Goal: Task Accomplishment & Management: Use online tool/utility

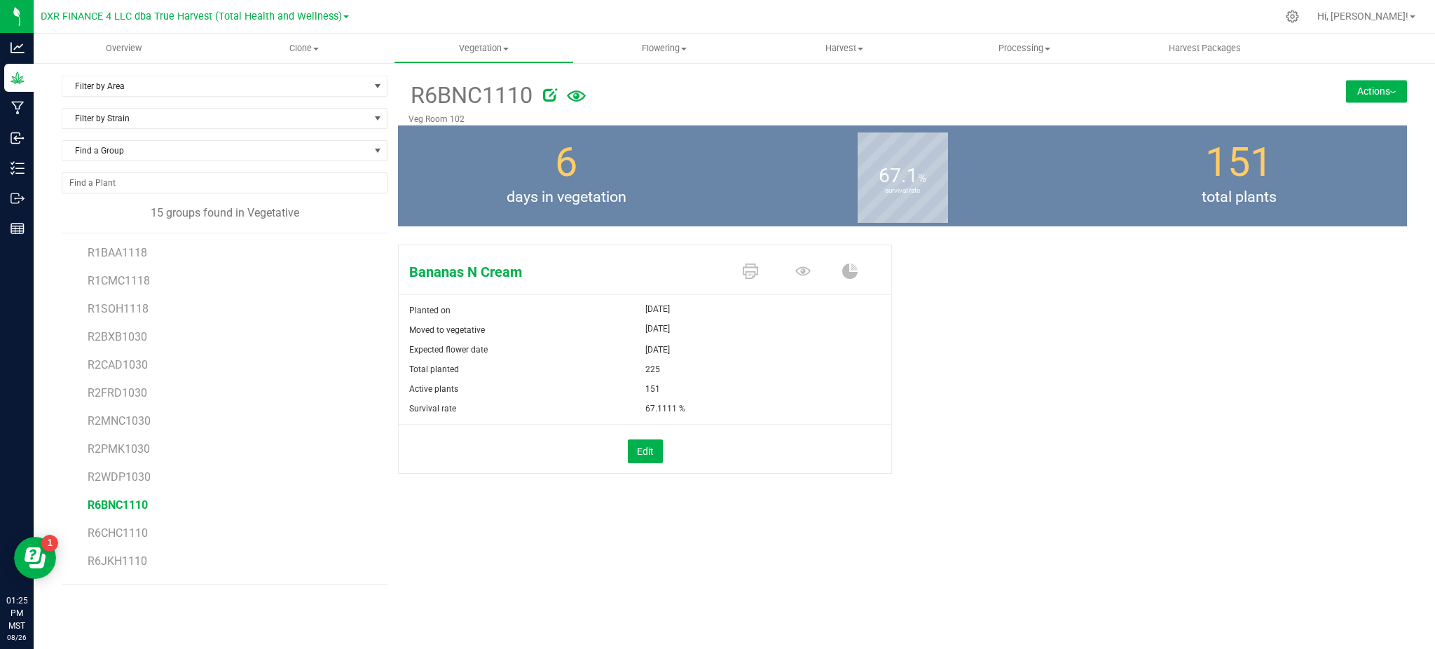
scroll to position [81, 0]
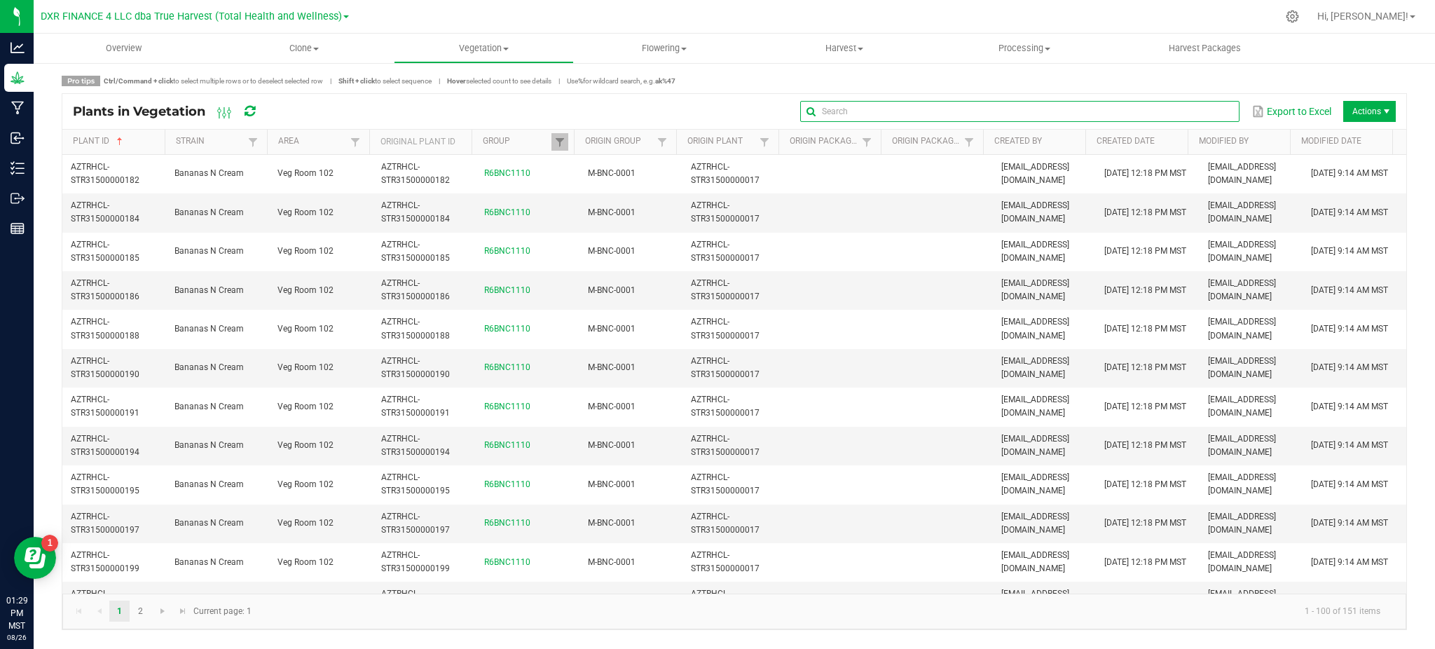
click at [1219, 108] on global-search-input-ngx at bounding box center [1019, 112] width 439 height 10
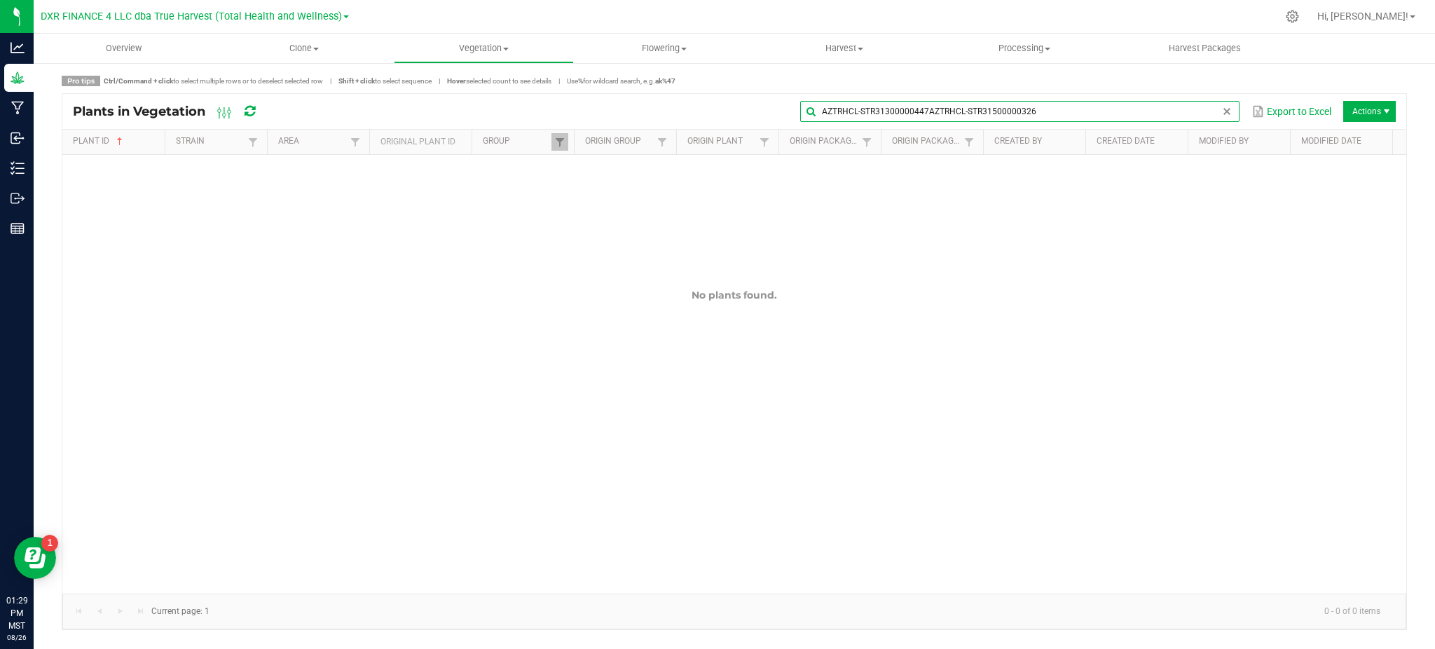
type input "AZTRHCL-STR31300000447AZTRHCL-STR31500000326"
click at [1222, 111] on span at bounding box center [1226, 111] width 11 height 11
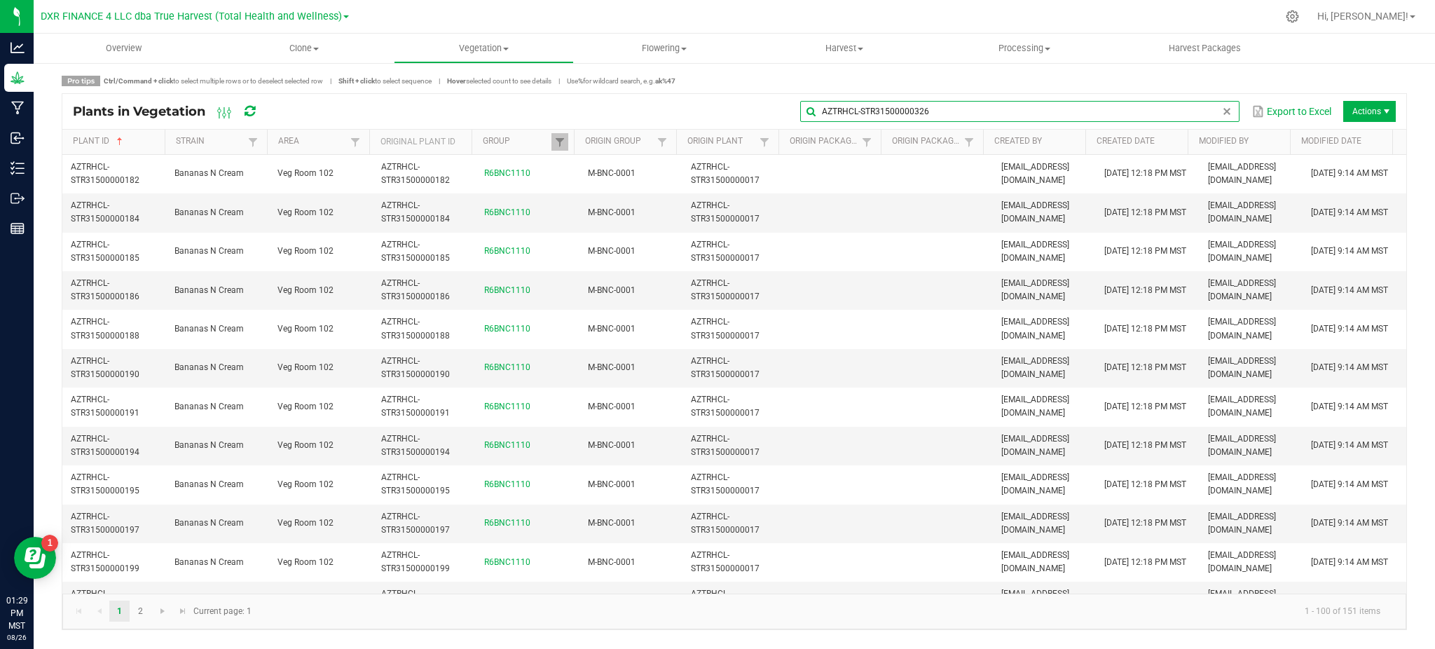
type input "AZTRHCL-STR31500000326"
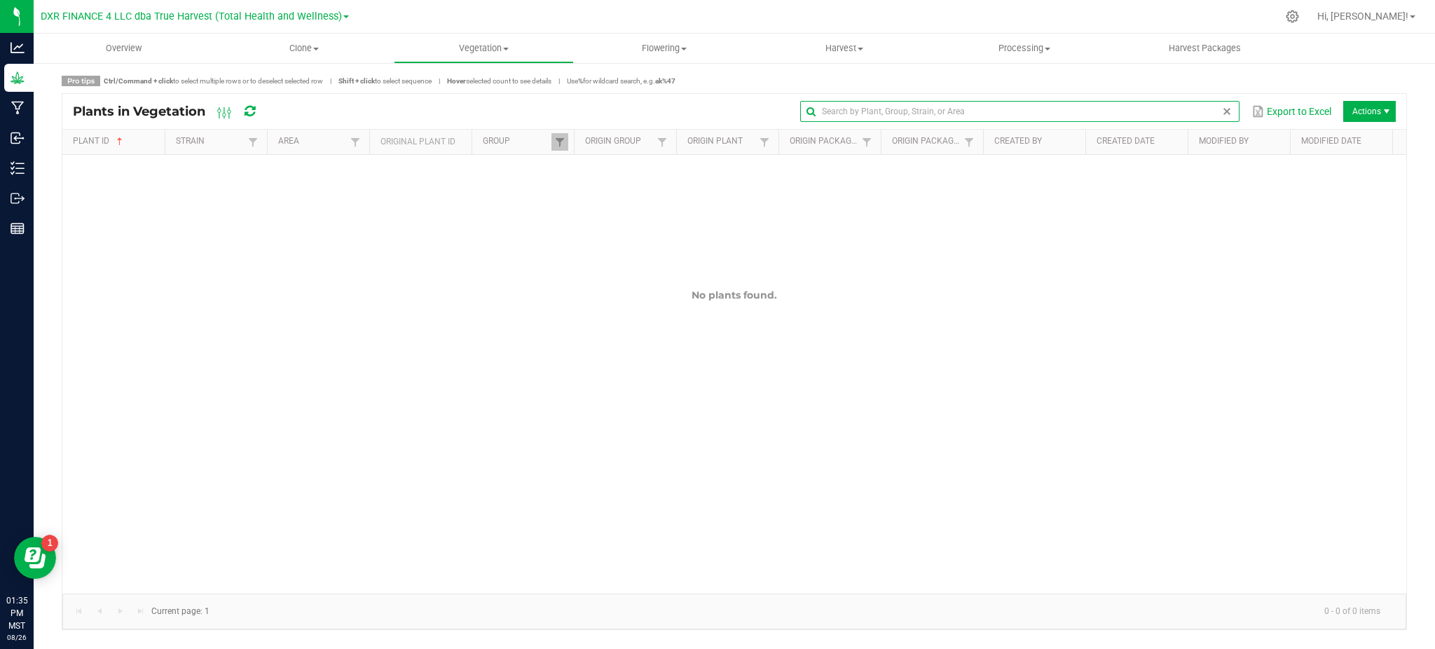
drag, startPoint x: 1222, startPoint y: 100, endPoint x: 1225, endPoint y: 114, distance: 13.8
click at [1225, 114] on span at bounding box center [1226, 111] width 11 height 11
click at [1225, 114] on div "Overview Clone Create plants Cloning groups Cloning plants Apply to plants Vege…" at bounding box center [734, 341] width 1401 height 615
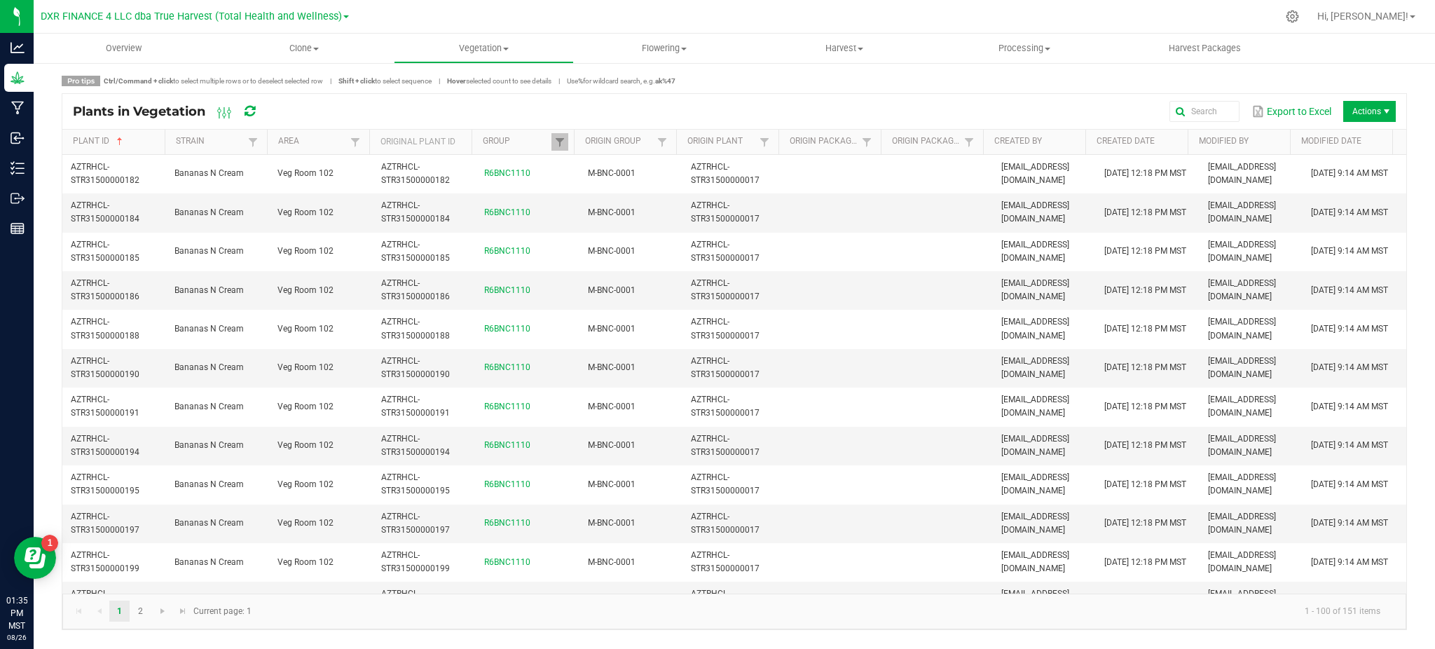
click at [682, 97] on div "Plants in Vegetation Export to Excel Actions" at bounding box center [734, 111] width 1344 height 35
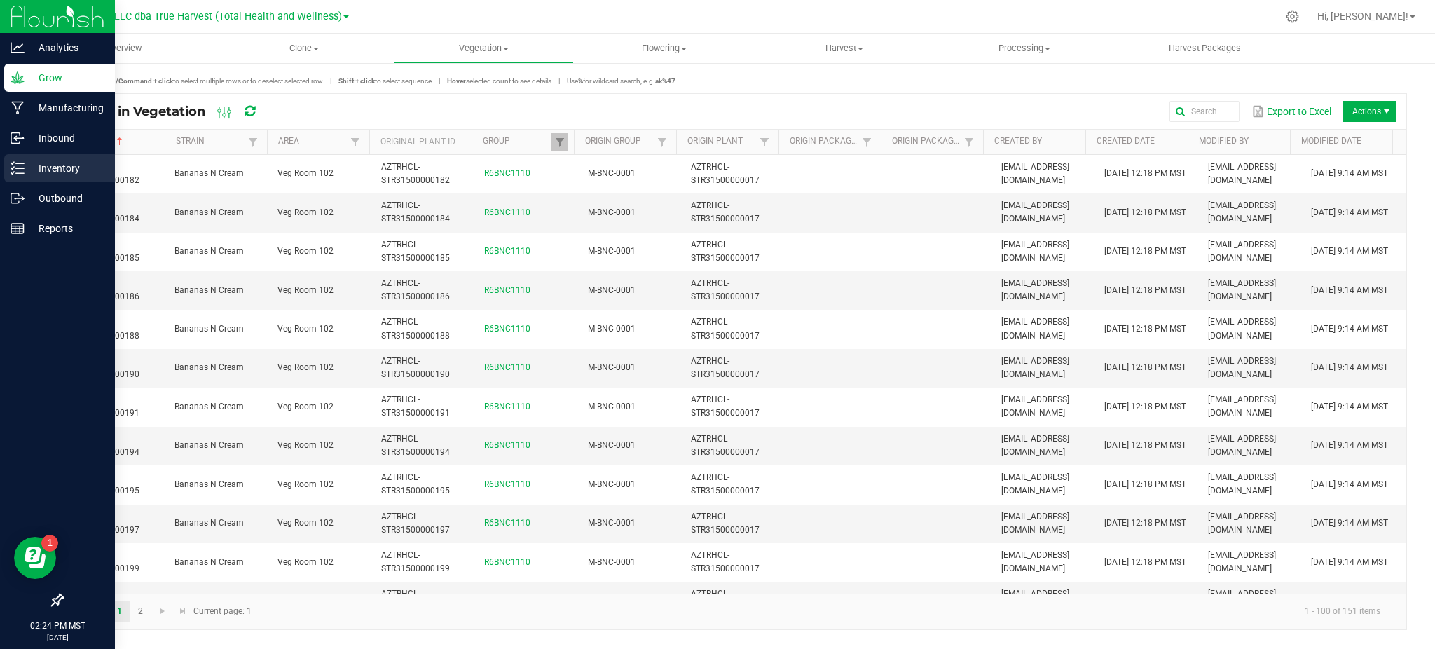
drag, startPoint x: 34, startPoint y: 164, endPoint x: 41, endPoint y: 162, distance: 8.0
click at [34, 164] on p "Inventory" at bounding box center [67, 168] width 84 height 17
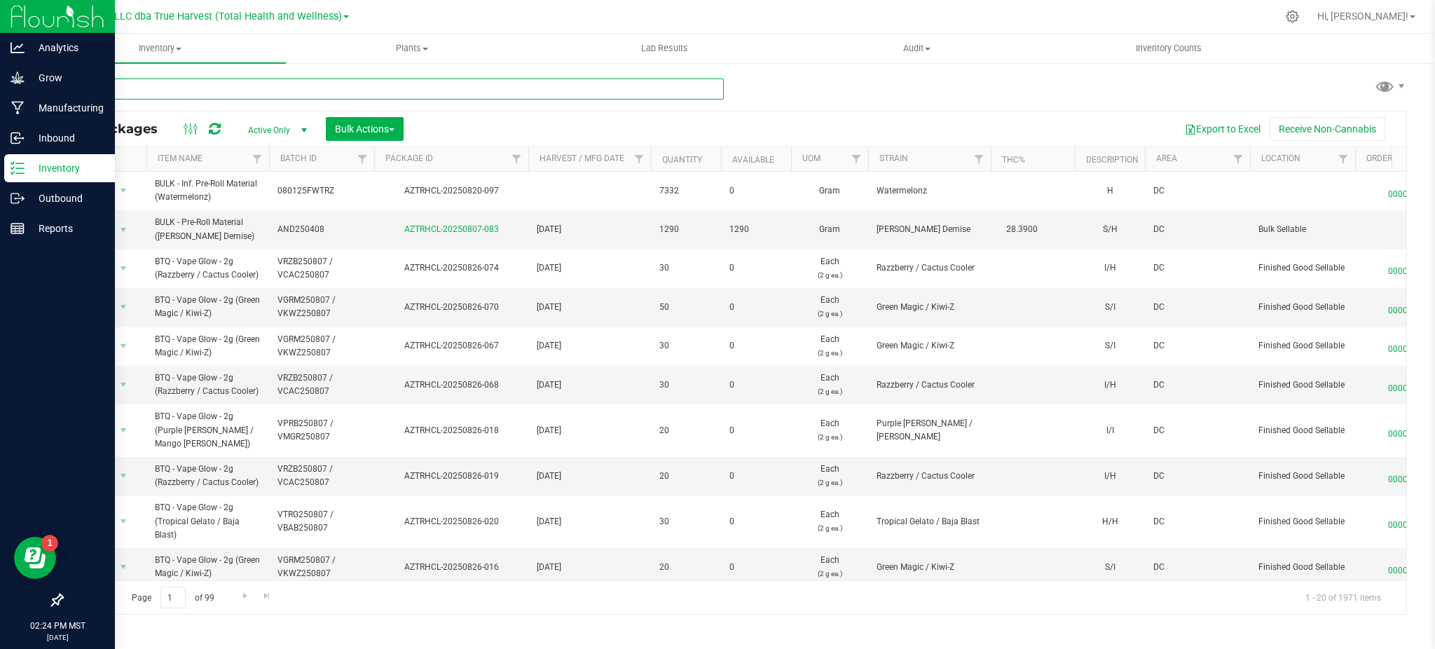
click at [208, 90] on input "text" at bounding box center [393, 88] width 662 height 21
click at [261, 97] on input "text" at bounding box center [393, 88] width 662 height 21
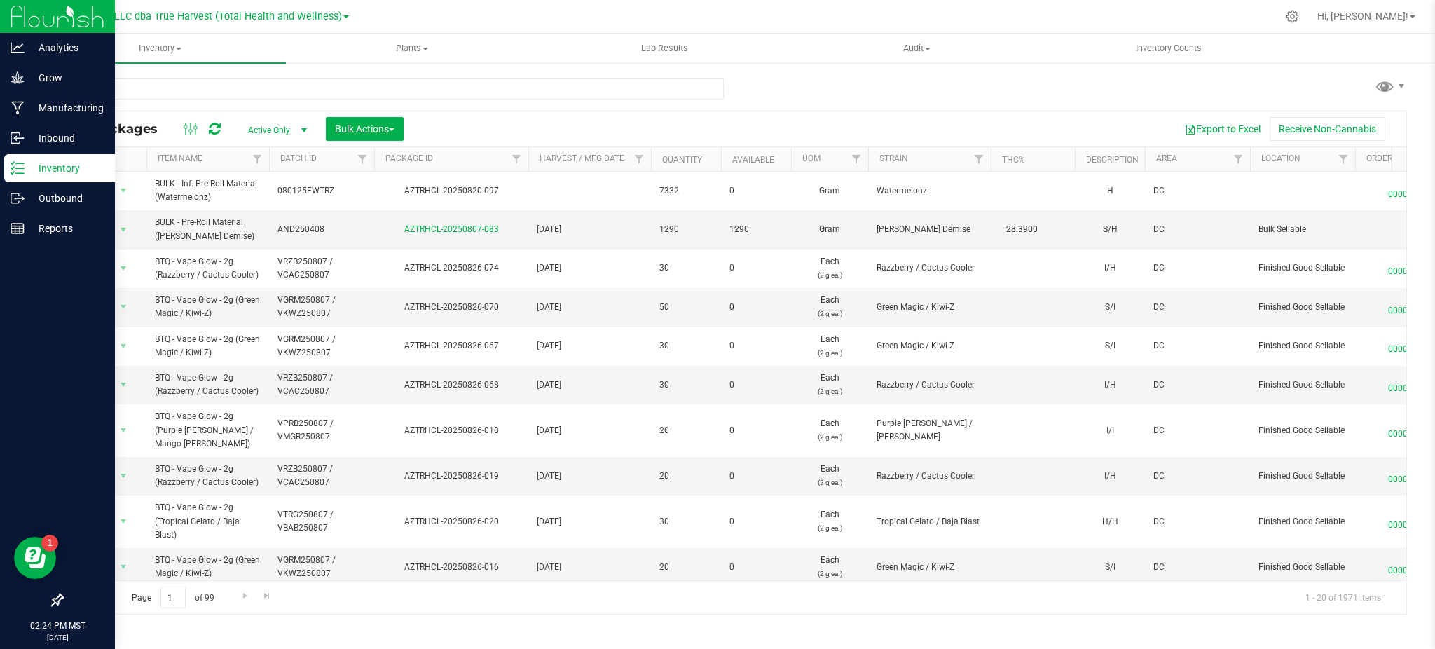
click at [172, 99] on div at bounding box center [393, 94] width 662 height 32
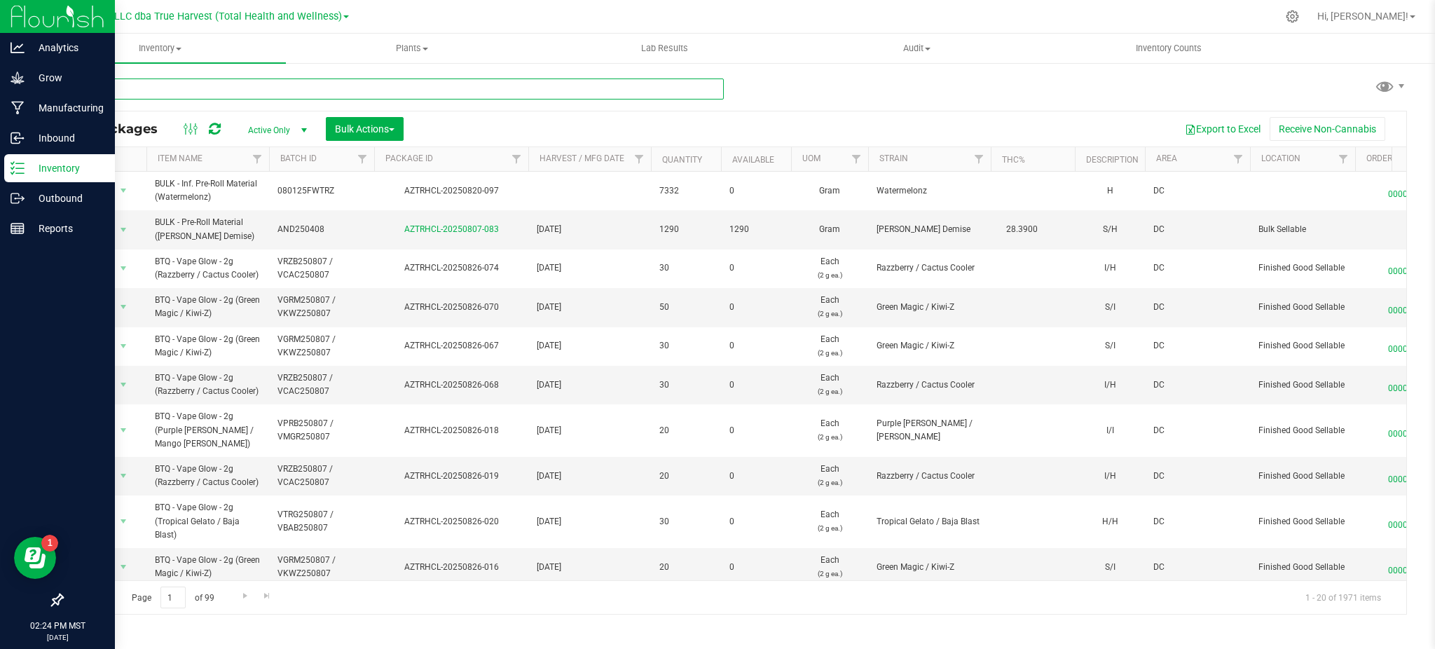
drag, startPoint x: 129, startPoint y: 90, endPoint x: 84, endPoint y: 90, distance: 44.8
click at [128, 90] on input "text" at bounding box center [393, 88] width 662 height 21
click at [85, 88] on input "text" at bounding box center [393, 88] width 662 height 21
click at [83, 88] on input "text" at bounding box center [393, 88] width 662 height 21
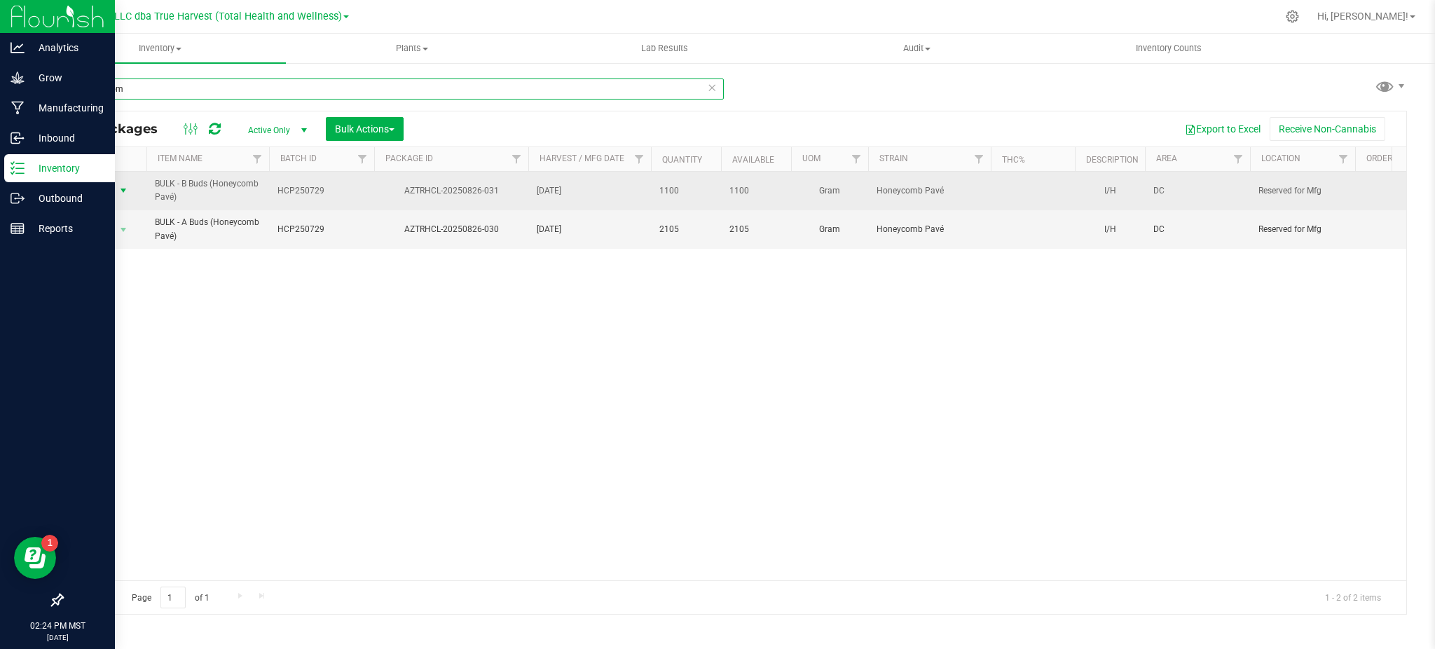
type input "honeycom"
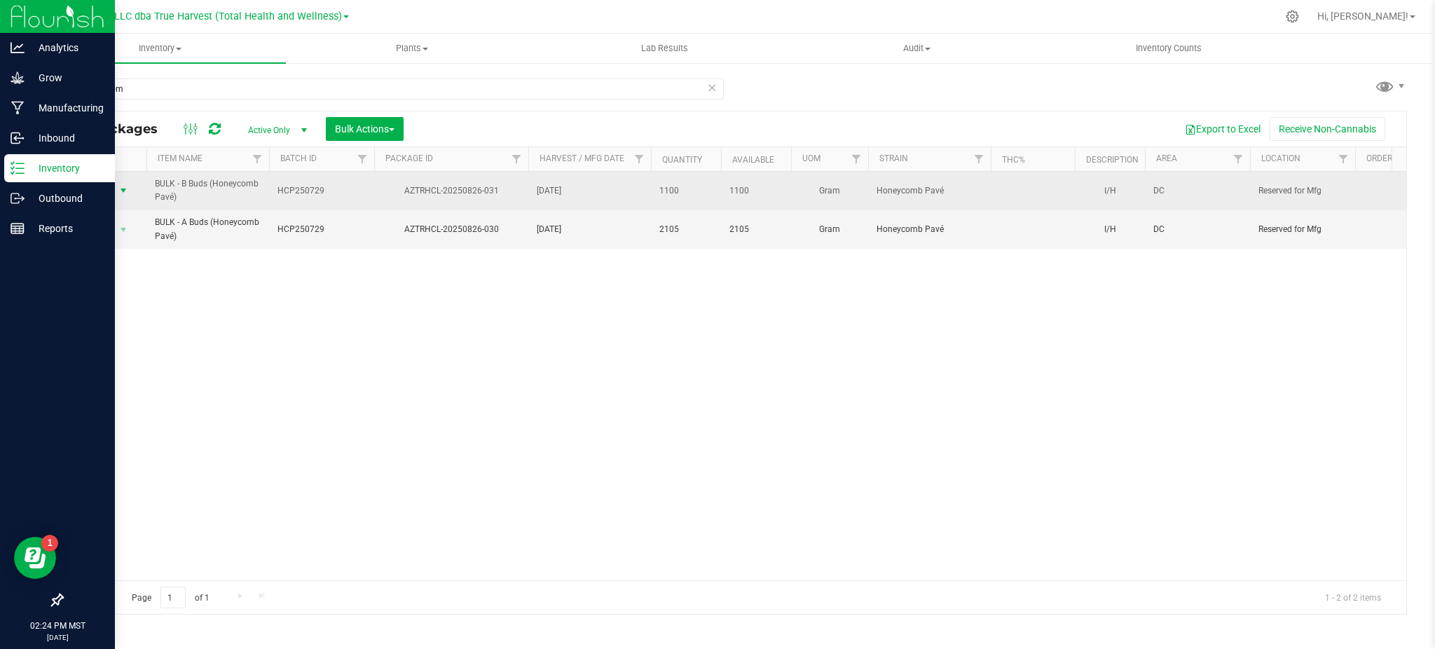
click at [116, 189] on span "select" at bounding box center [124, 191] width 18 height 20
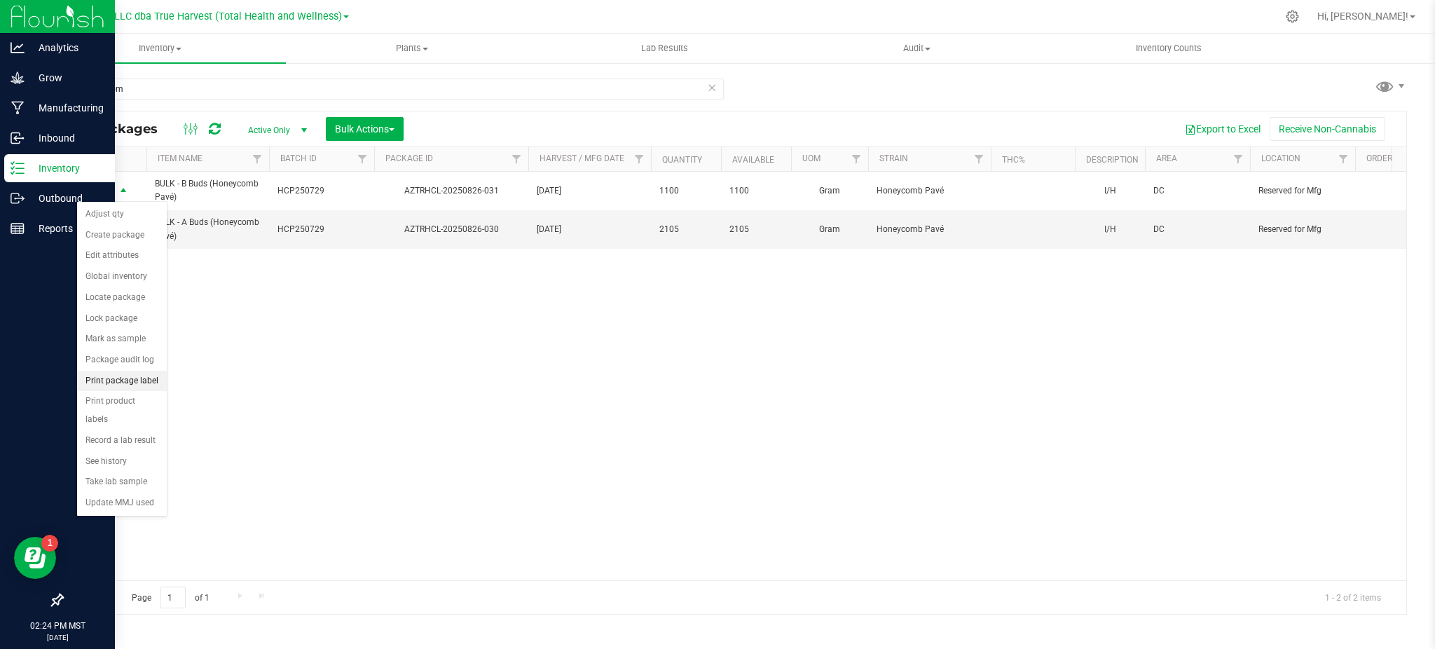
click at [139, 385] on li "Print package label" at bounding box center [122, 381] width 90 height 21
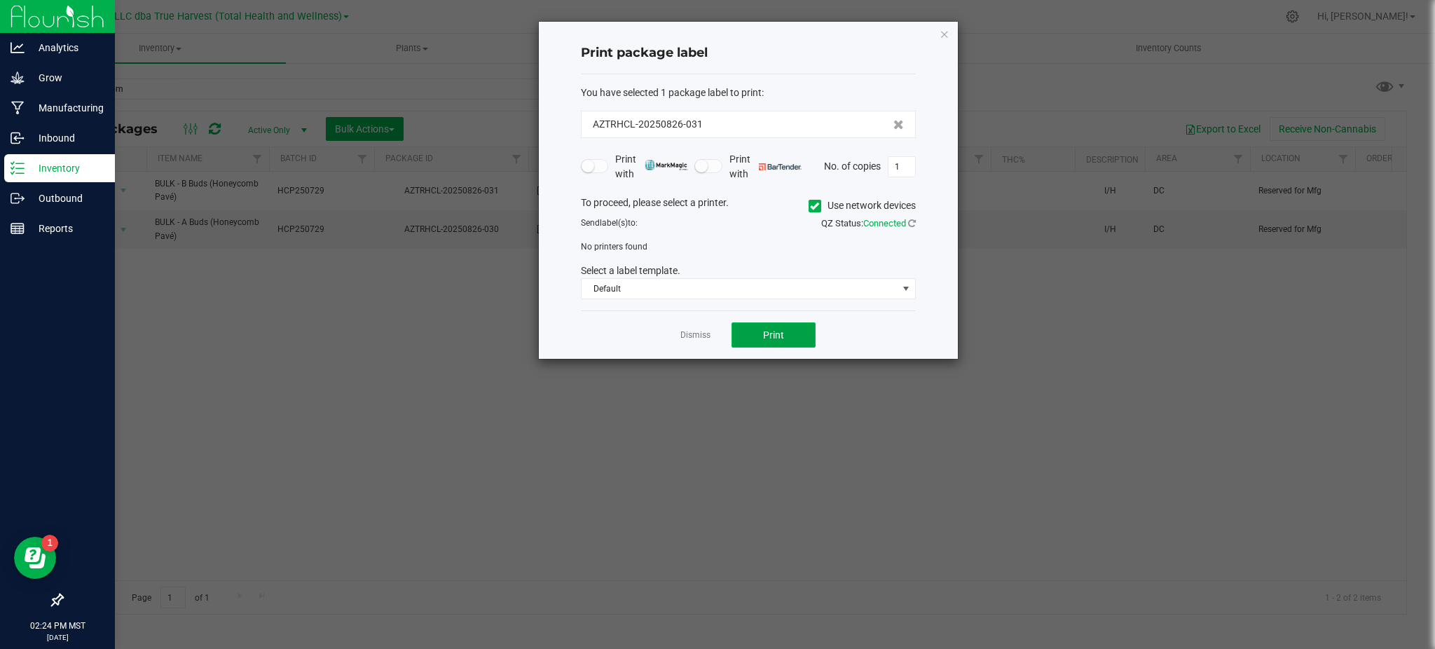
click at [748, 337] on button "Print" at bounding box center [774, 334] width 84 height 25
click at [810, 206] on icon at bounding box center [814, 206] width 9 height 0
click at [0, 0] on input "Use network devices" at bounding box center [0, 0] width 0 height 0
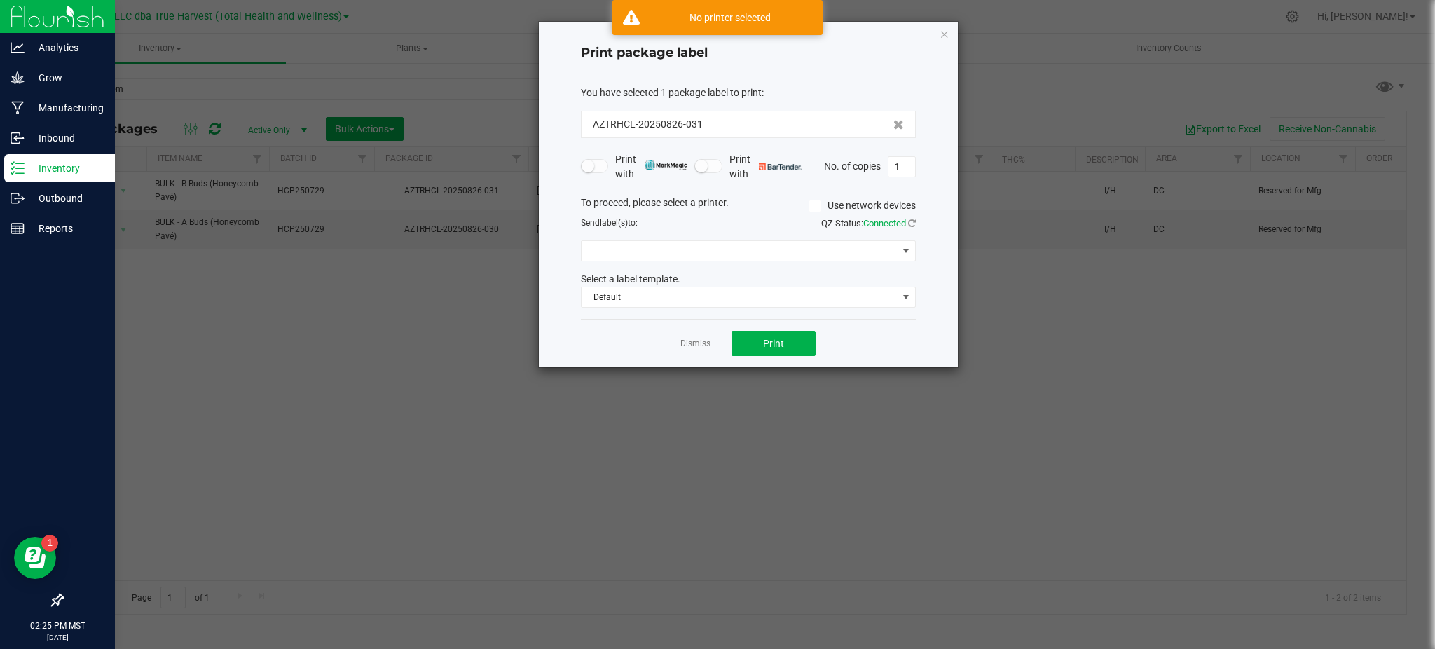
click at [798, 264] on div "To proceed, please select a printer. Use network devices Send label(s) to: QZ S…" at bounding box center [748, 251] width 335 height 113
click at [792, 254] on span at bounding box center [740, 251] width 316 height 20
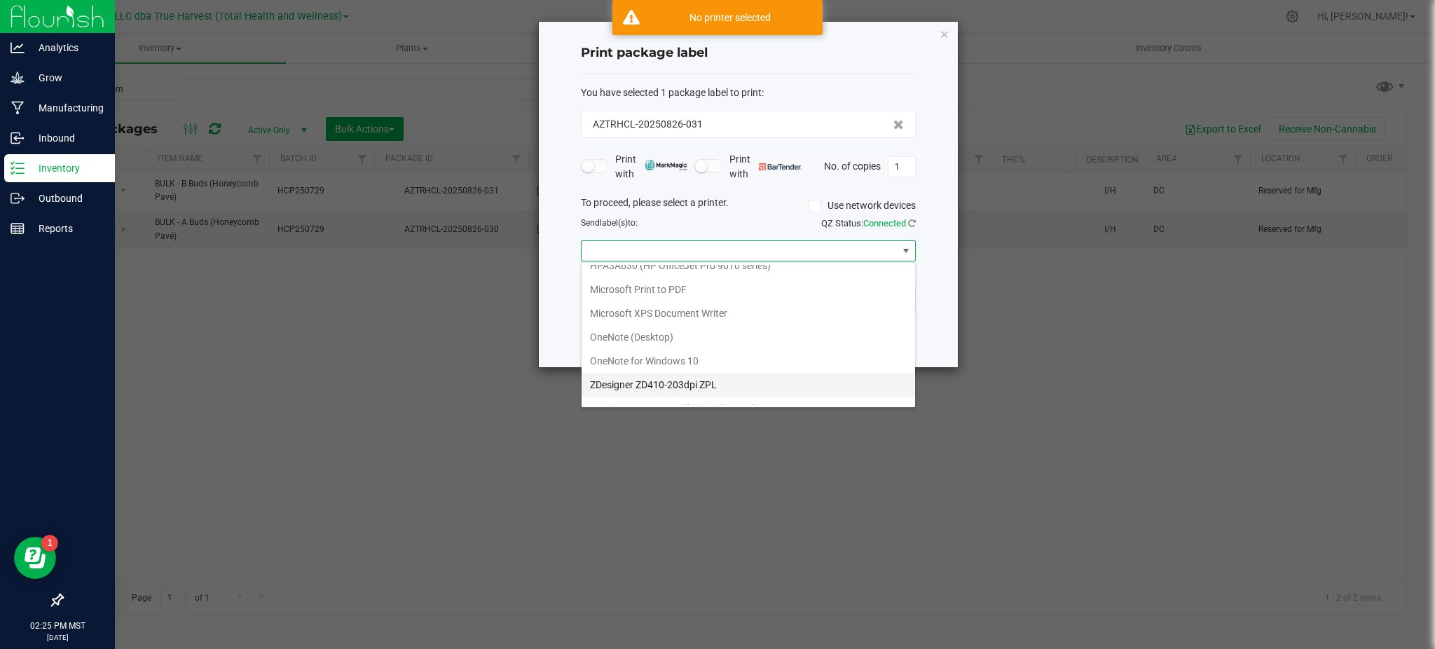
scroll to position [186, 0]
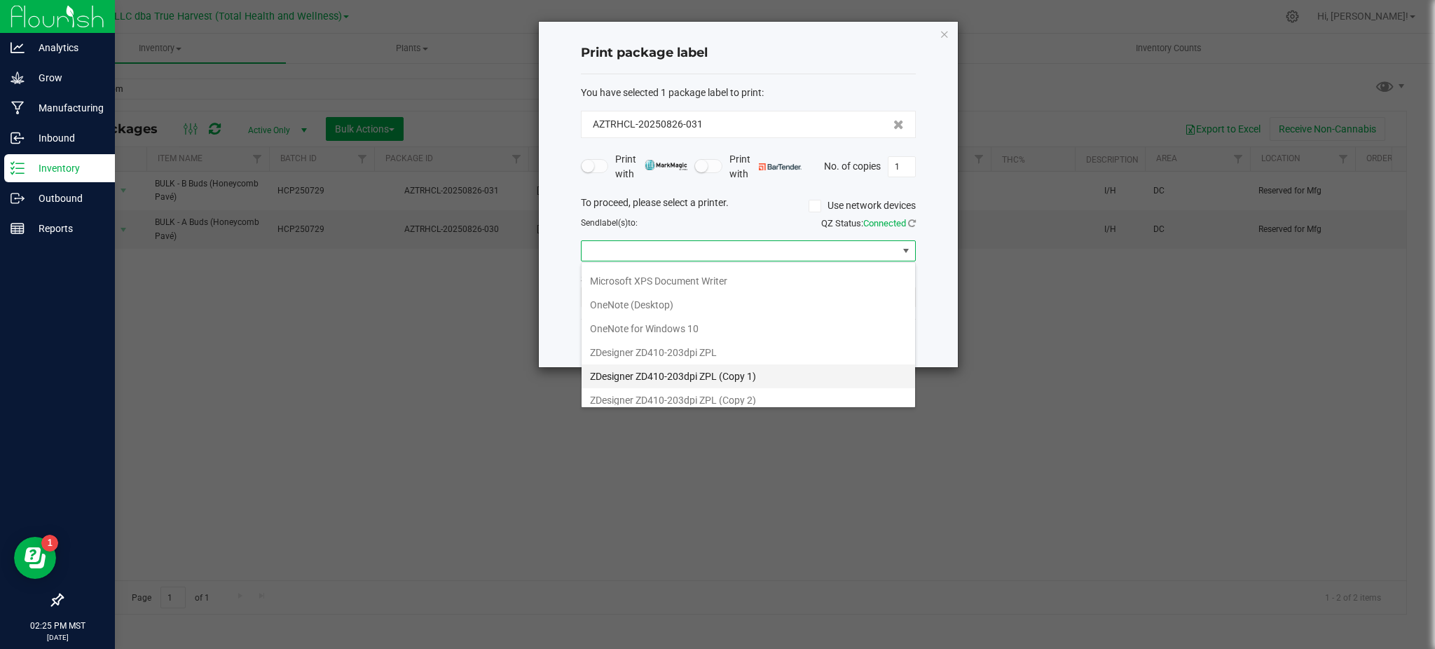
click at [718, 370] on 1\) "ZDesigner ZD410-203dpi ZPL (Copy 1)" at bounding box center [749, 376] width 334 height 24
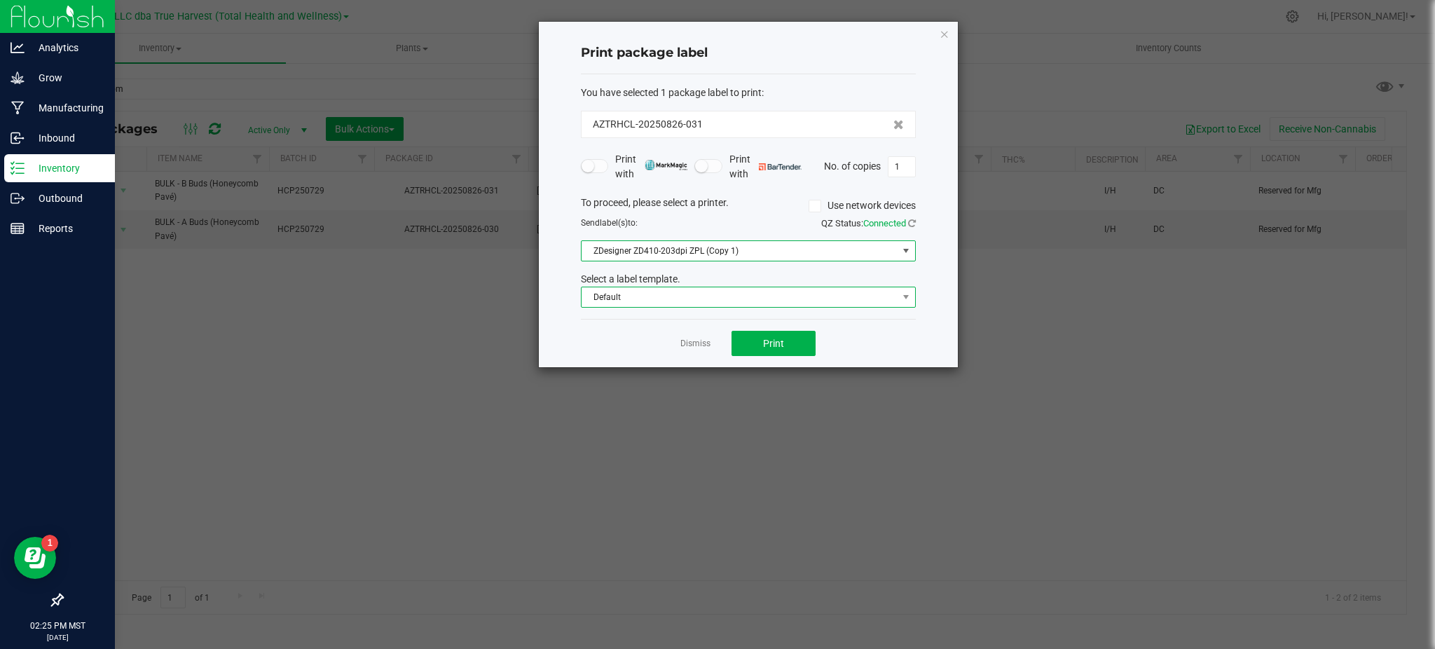
click at [826, 287] on span "Default" at bounding box center [740, 297] width 316 height 20
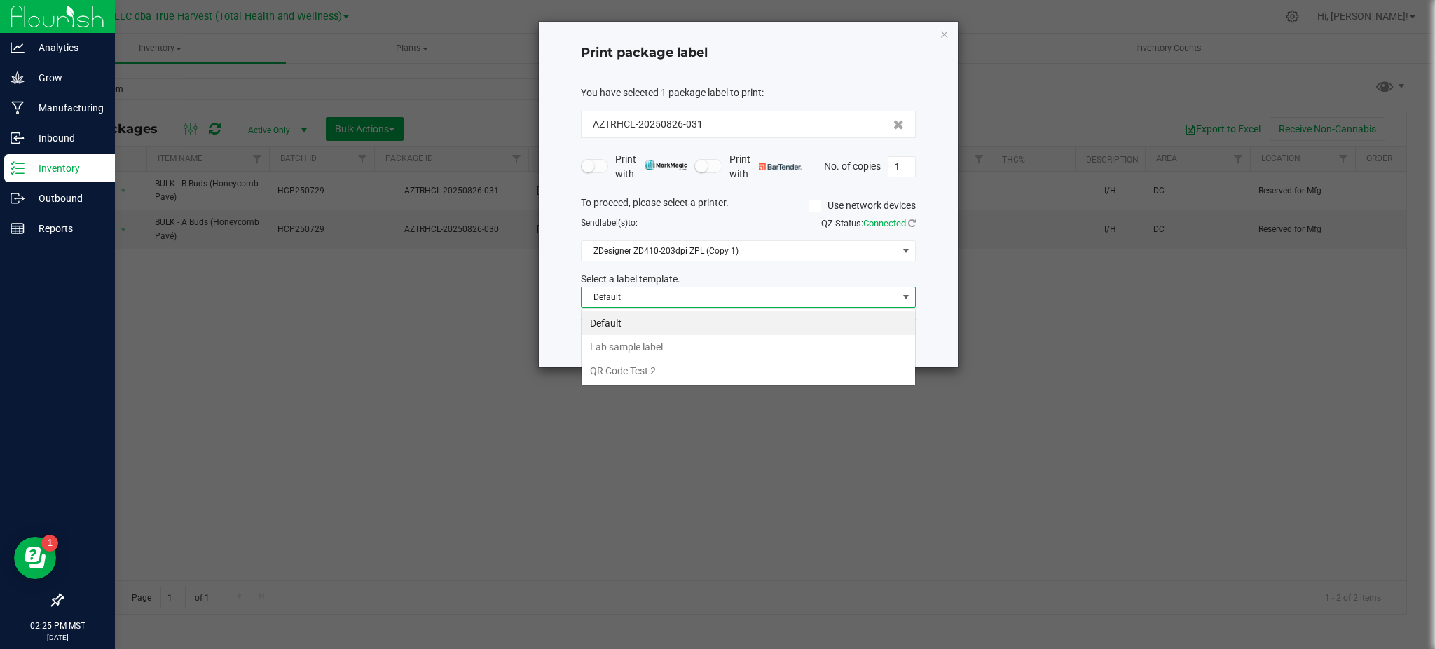
scroll to position [21, 334]
click at [923, 349] on div "Print package label You have selected 1 package label to print : AZTRHCL-202508…" at bounding box center [748, 194] width 419 height 345
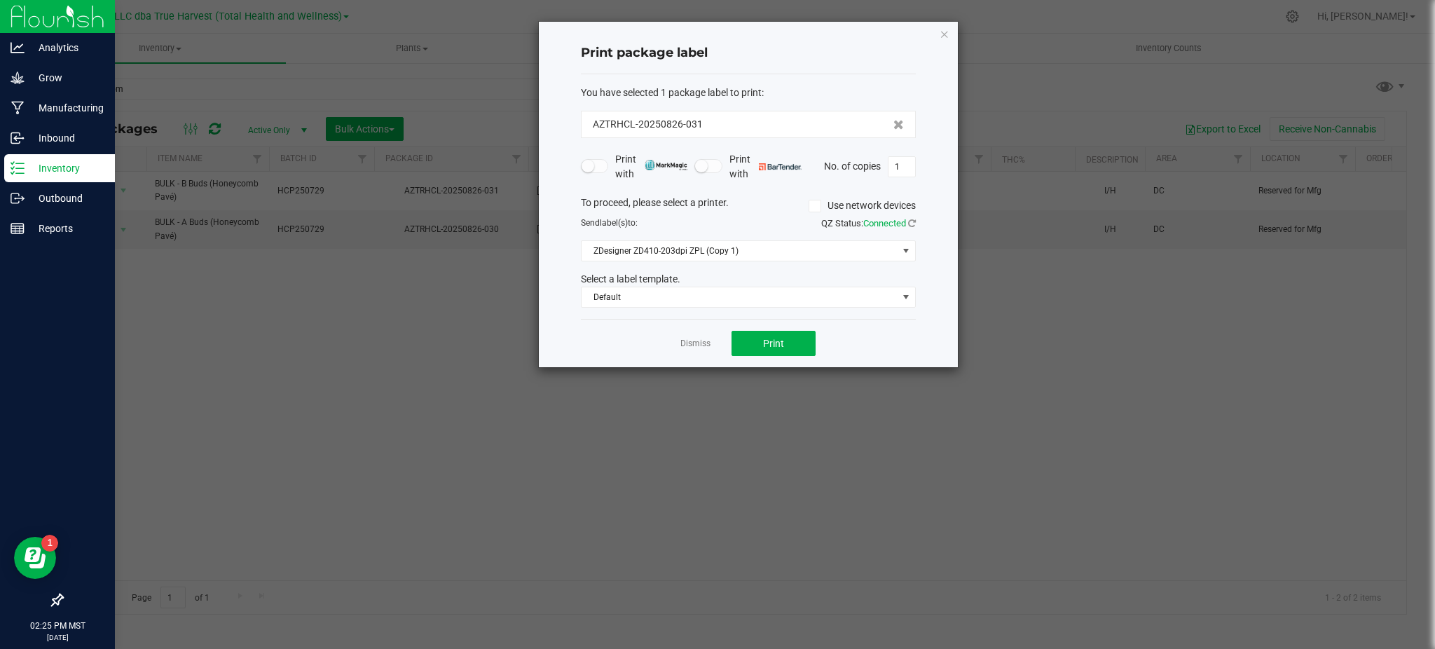
click at [821, 355] on div "Dismiss Print" at bounding box center [748, 343] width 335 height 48
click at [793, 341] on button "Print" at bounding box center [774, 343] width 84 height 25
click at [715, 463] on ngb-modal-window "Print package label You have selected 1 package label to print : AZTRHCL-202508…" at bounding box center [722, 324] width 1445 height 649
drag, startPoint x: 688, startPoint y: 348, endPoint x: 694, endPoint y: 364, distance: 17.1
click at [688, 348] on link "Dismiss" at bounding box center [695, 344] width 30 height 12
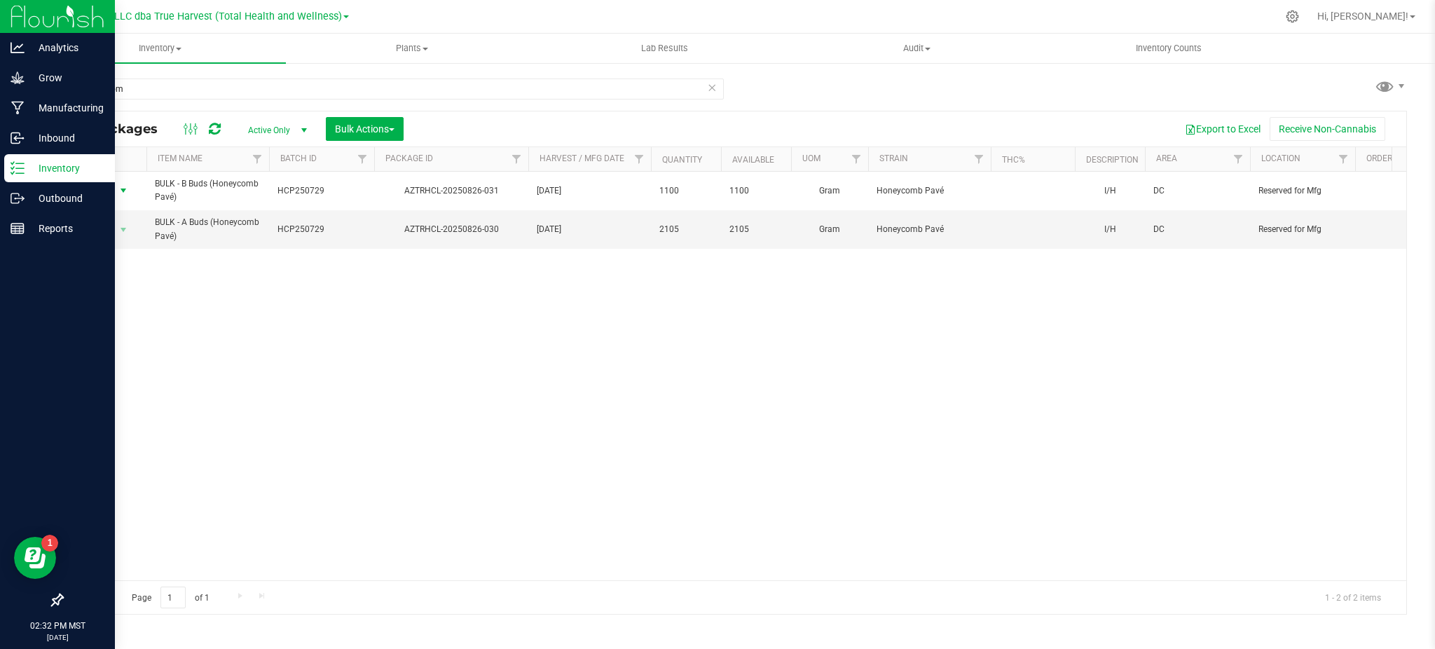
click at [668, 453] on div "Action Action Adjust qty Create package Edit attributes Global inventory Locate…" at bounding box center [734, 376] width 1344 height 408
